Goal: Task Accomplishment & Management: Use online tool/utility

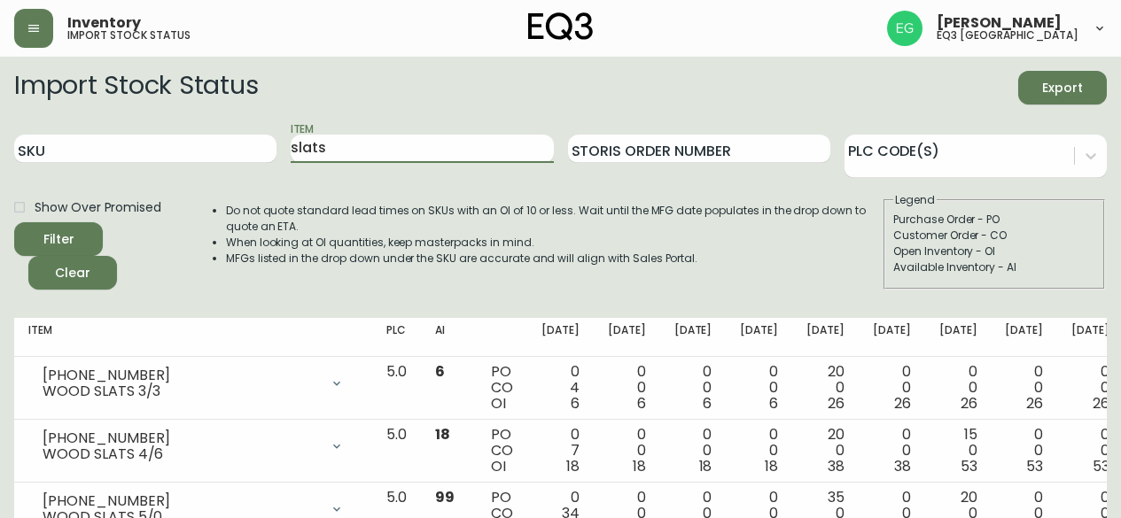
scroll to position [152, 0]
